Goal: Information Seeking & Learning: Learn about a topic

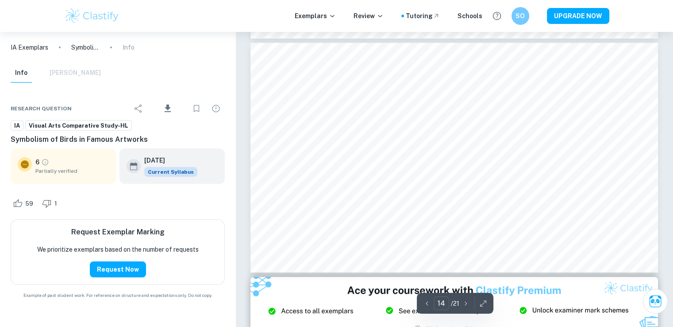
scroll to position [3229, 0]
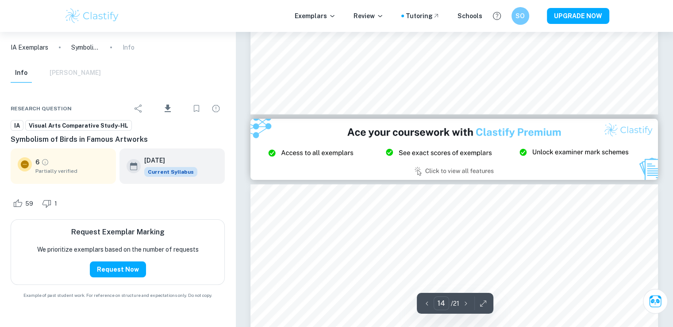
type input "15"
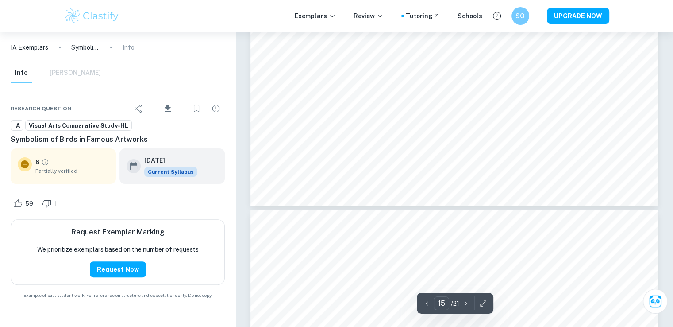
scroll to position [3603, 0]
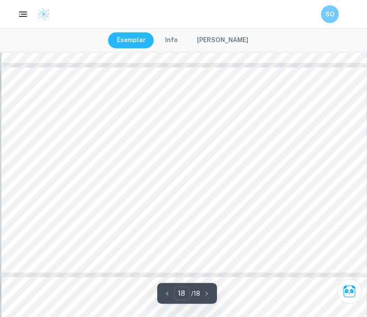
scroll to position [3765, 0]
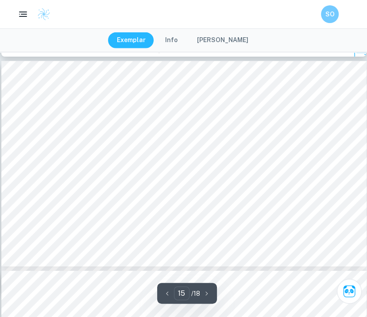
type input "14"
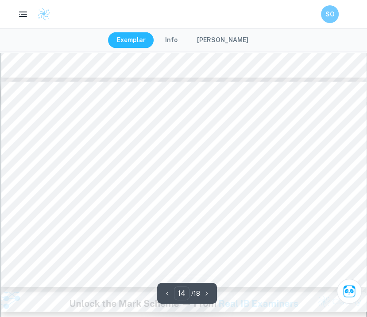
scroll to position [2869, 0]
